Goal: Information Seeking & Learning: Learn about a topic

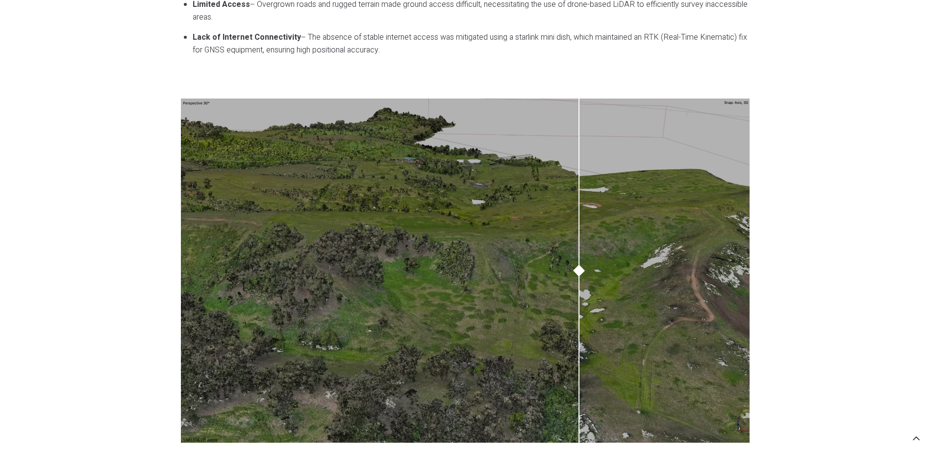
scroll to position [834, 0]
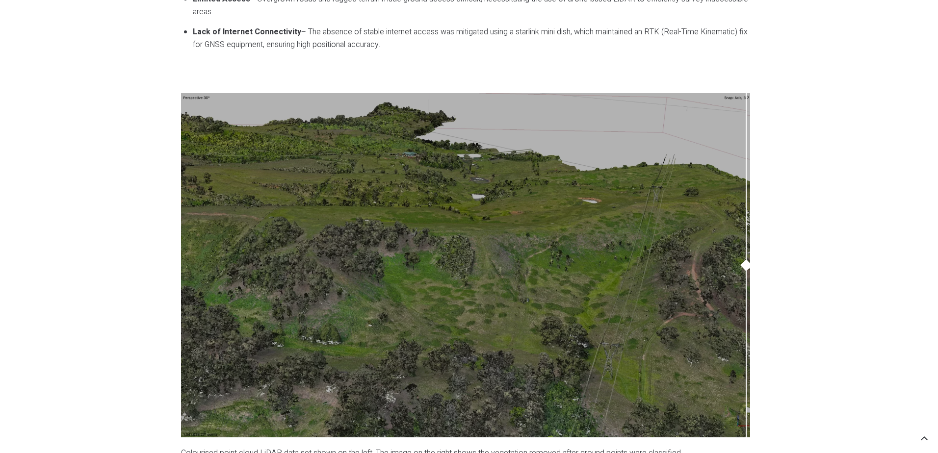
drag, startPoint x: 661, startPoint y: 313, endPoint x: 805, endPoint y: 356, distance: 149.8
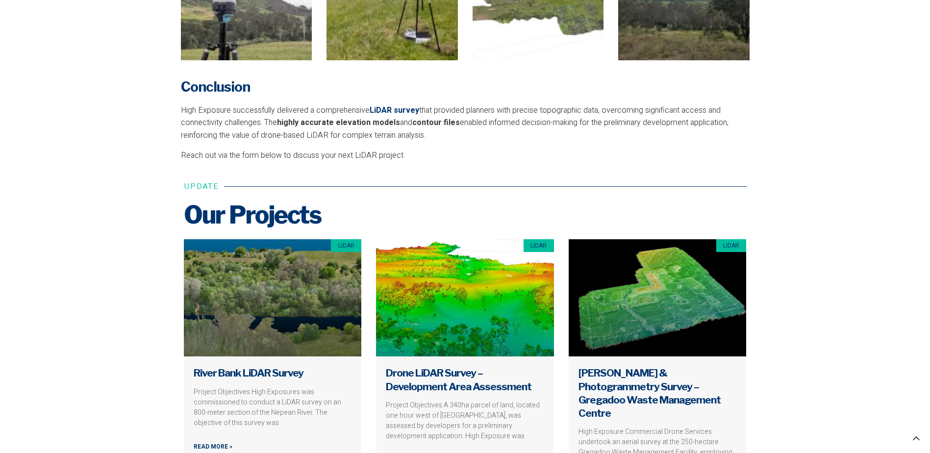
scroll to position [2011, 0]
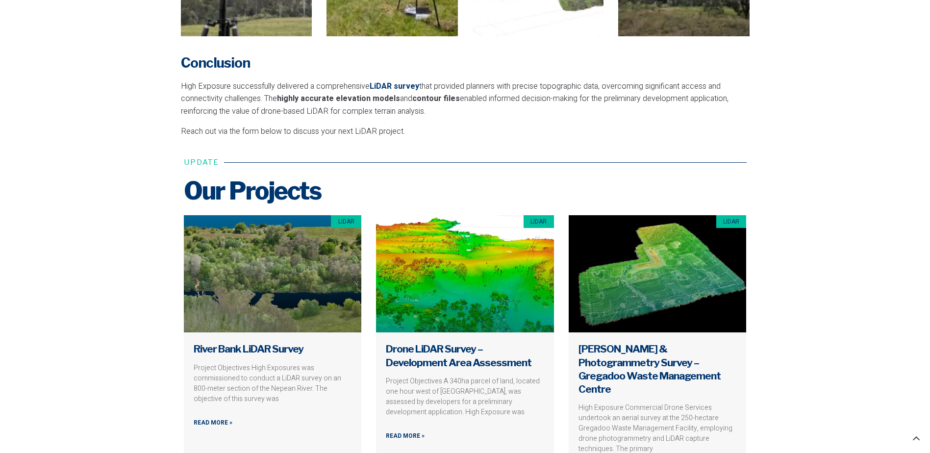
click at [257, 308] on link at bounding box center [273, 273] width 178 height 117
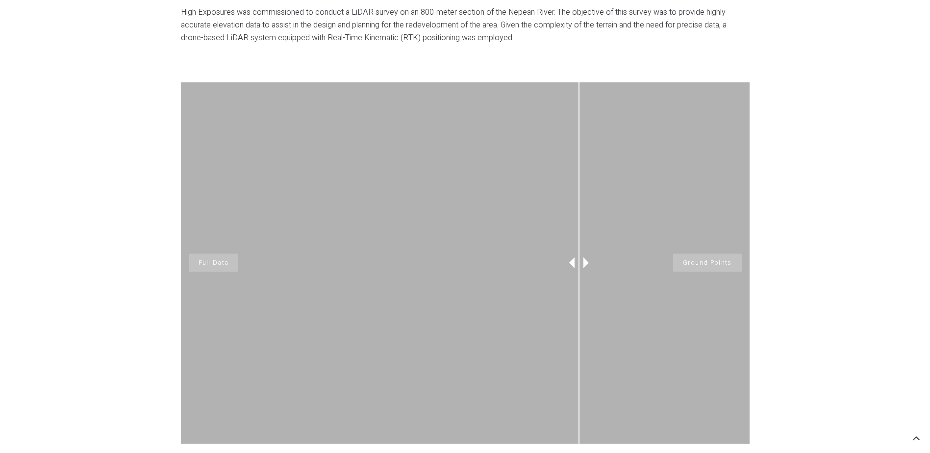
scroll to position [687, 0]
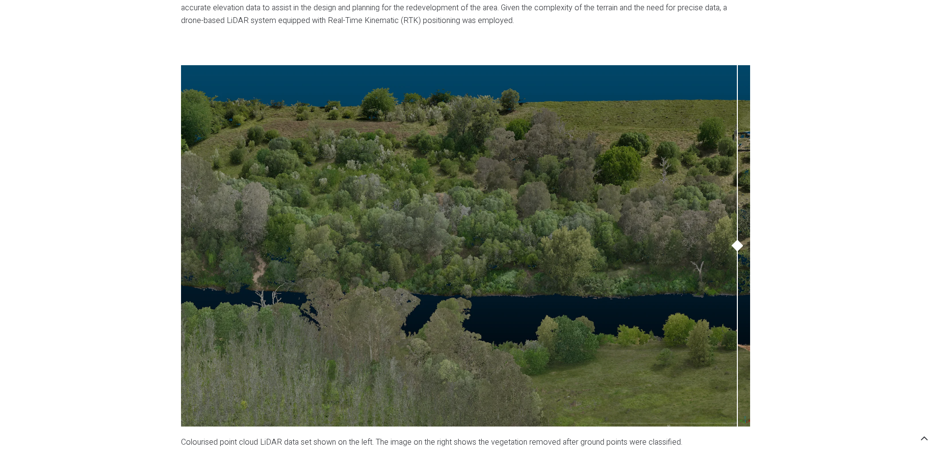
drag, startPoint x: 586, startPoint y: 305, endPoint x: 853, endPoint y: 291, distance: 267.2
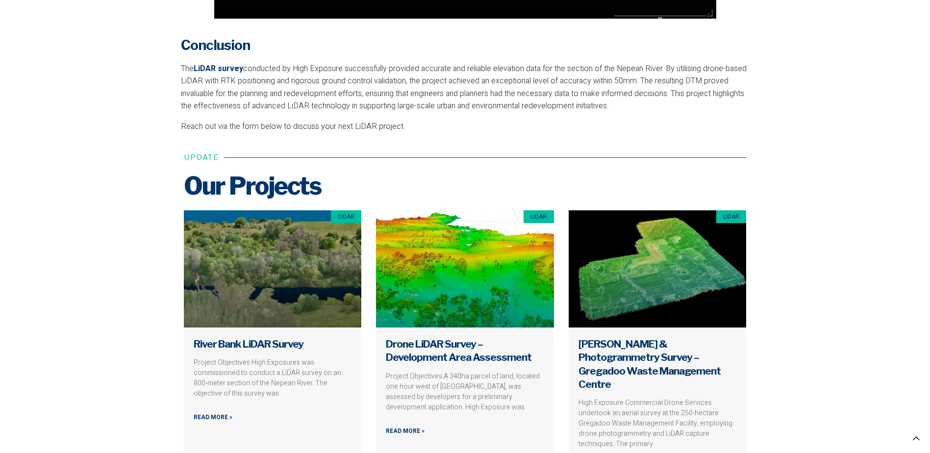
scroll to position [2305, 0]
